Goal: Check status

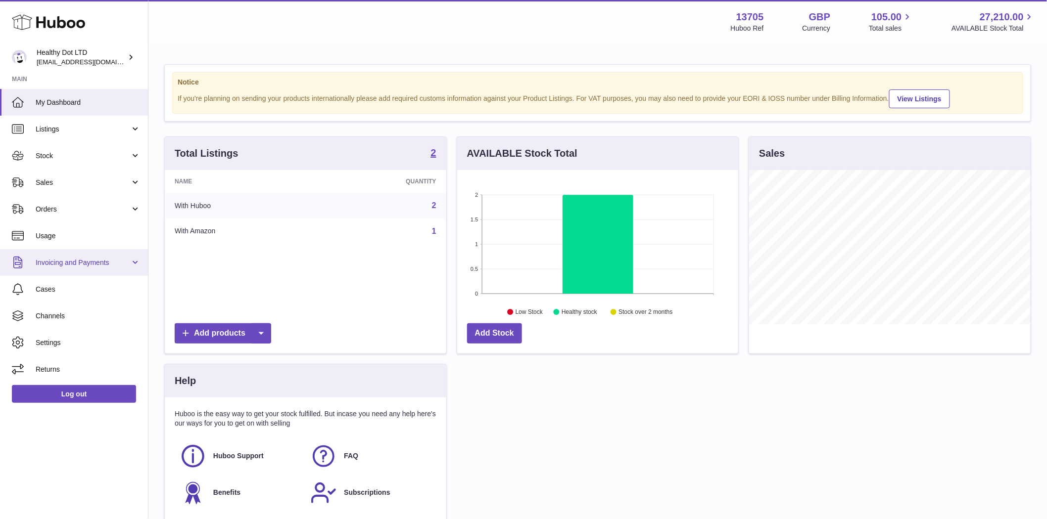
scroll to position [154, 281]
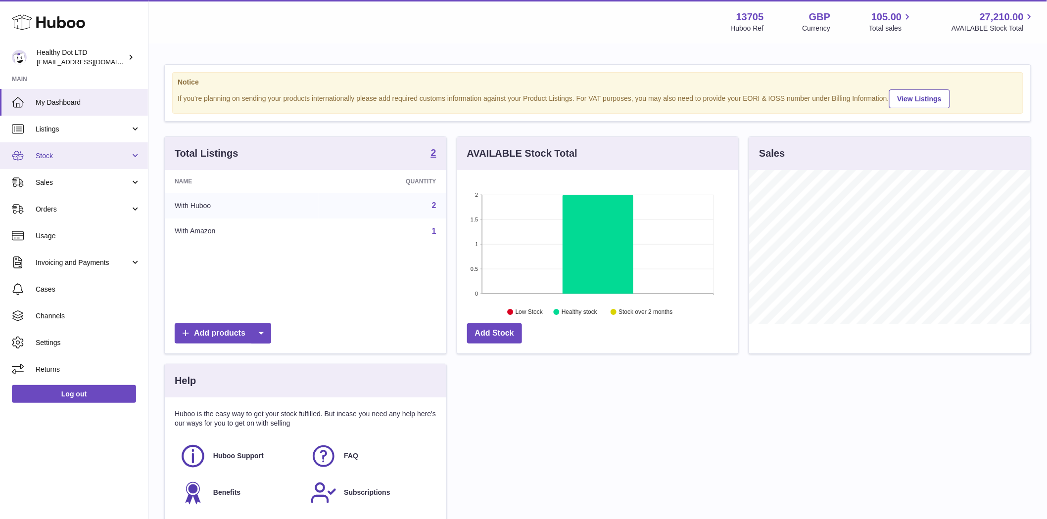
click at [53, 155] on span "Stock" at bounding box center [83, 155] width 94 height 9
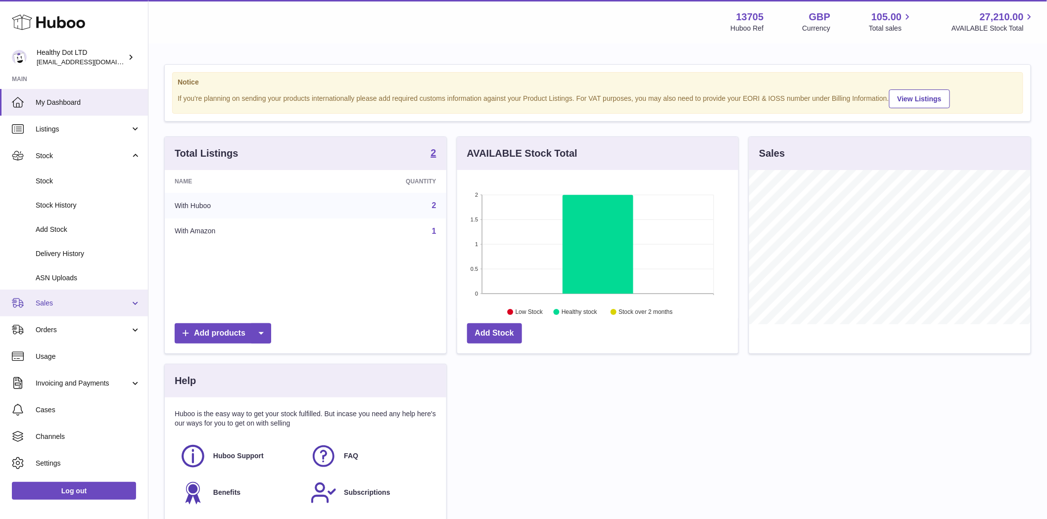
click at [57, 304] on span "Sales" at bounding box center [83, 303] width 94 height 9
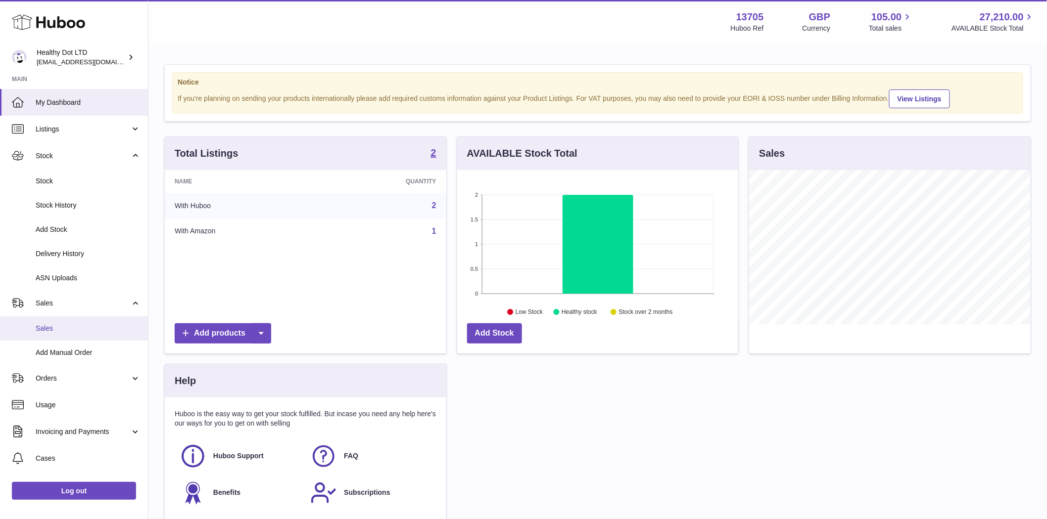
click at [38, 331] on span "Sales" at bounding box center [88, 328] width 105 height 9
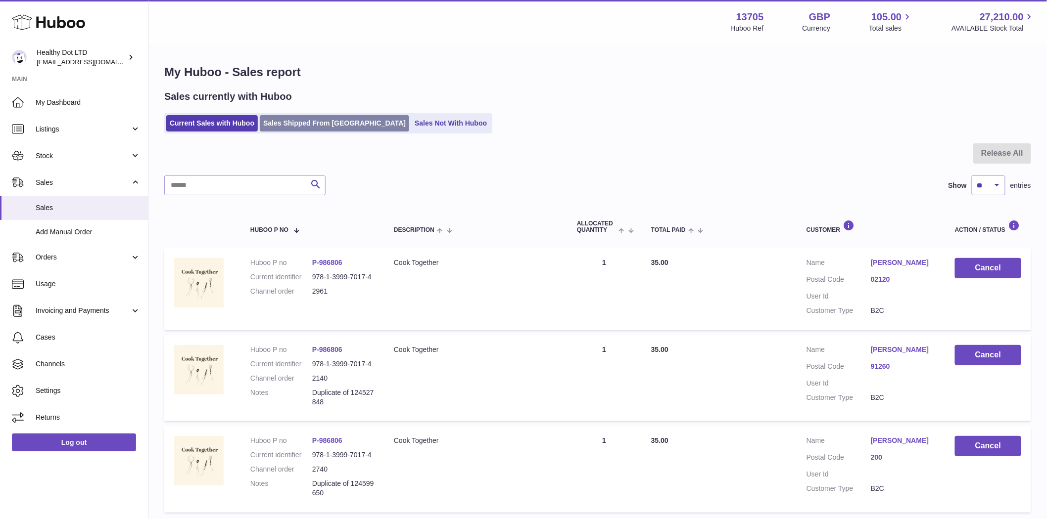
click at [312, 129] on link "Sales Shipped From [GEOGRAPHIC_DATA]" at bounding box center [334, 123] width 149 height 16
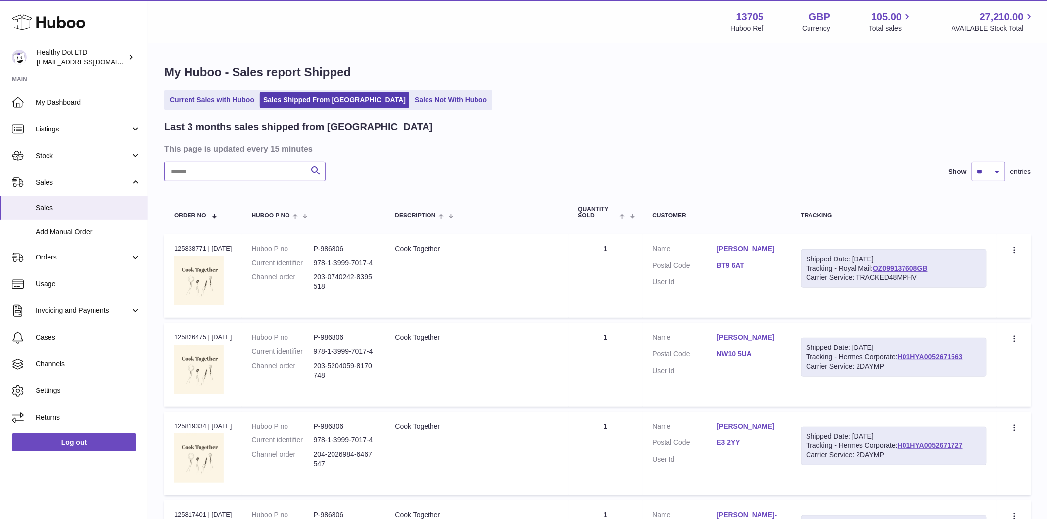
click at [254, 167] on input "text" at bounding box center [244, 172] width 161 height 20
paste input "*********"
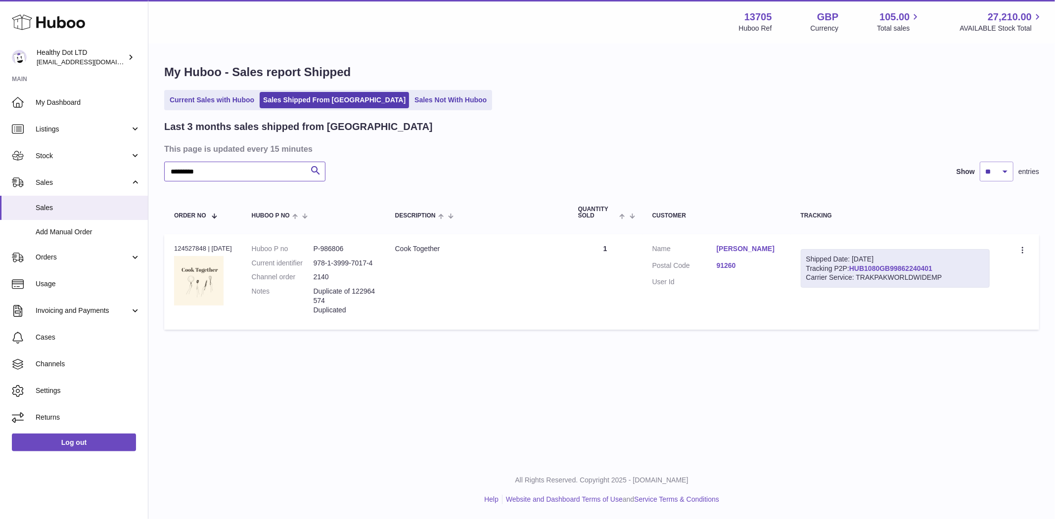
type input "*********"
click at [867, 271] on link "HUB1080GB99862240401" at bounding box center [890, 269] width 83 height 8
click at [447, 318] on td "Description Cook Together" at bounding box center [476, 281] width 183 height 95
drag, startPoint x: 208, startPoint y: 245, endPoint x: 169, endPoint y: 244, distance: 39.1
click at [169, 244] on td "Order no 124527848 | [DATE]" at bounding box center [203, 281] width 78 height 95
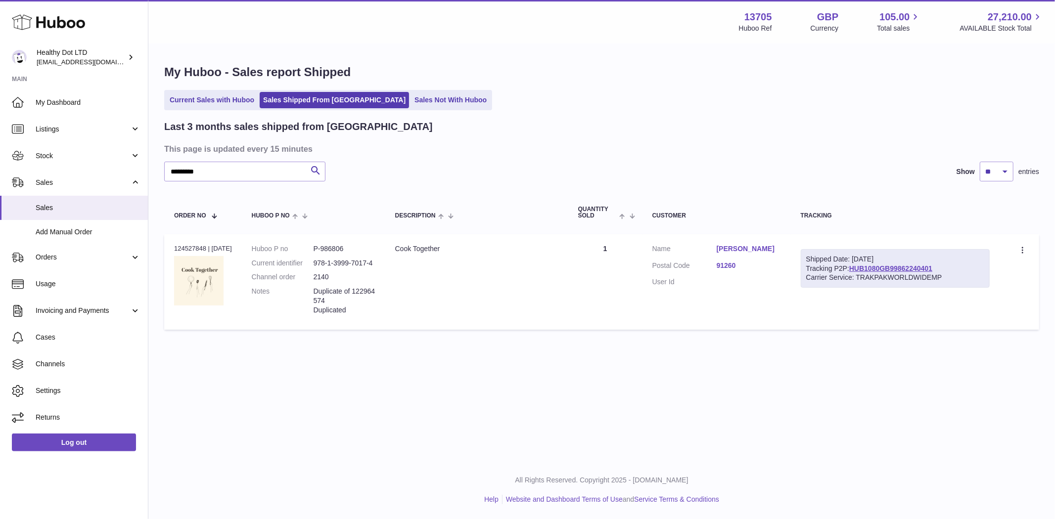
copy div "124527848"
